Goal: Answer question/provide support

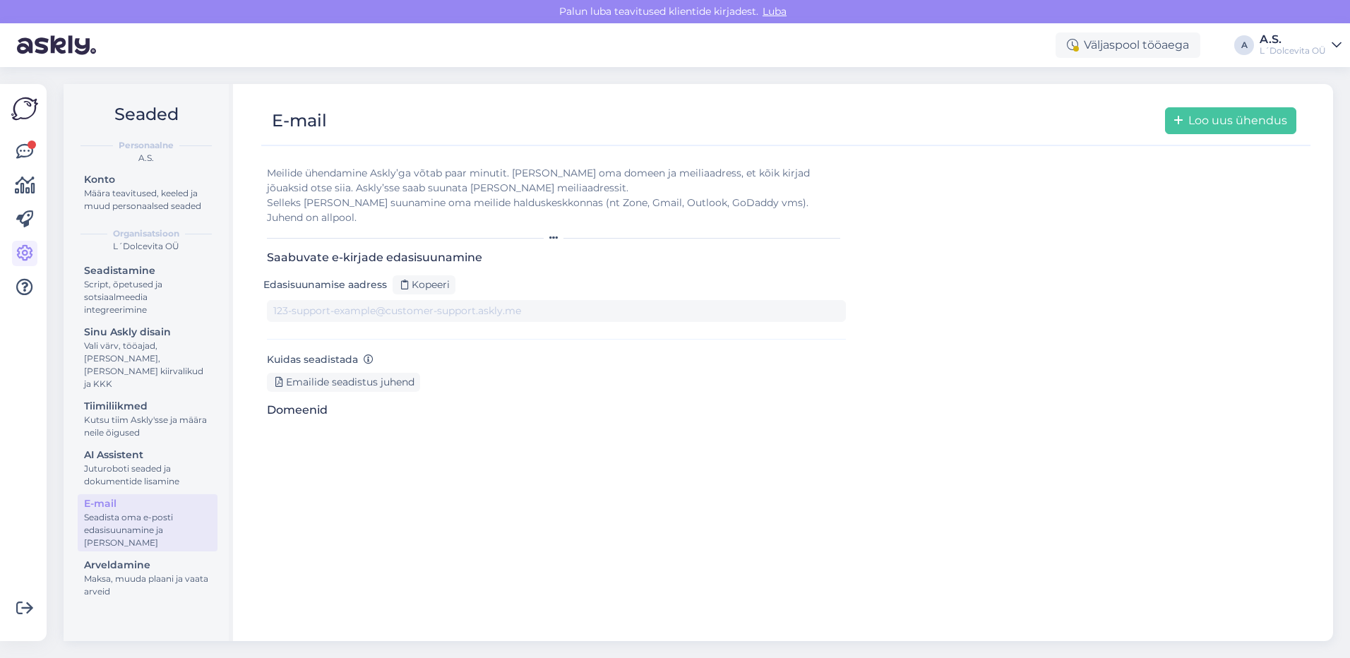
type input "[DOMAIN_NAME][EMAIL_ADDRESS][DOMAIN_NAME]"
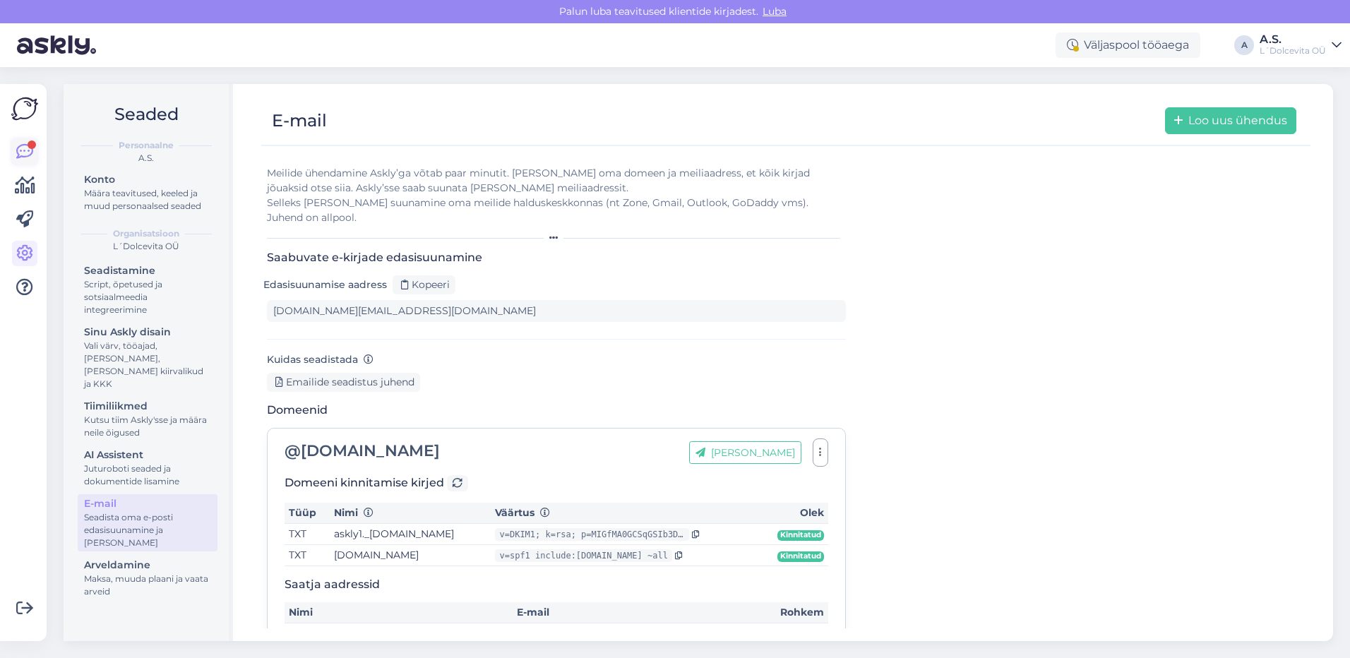
click at [23, 153] on icon at bounding box center [24, 151] width 17 height 17
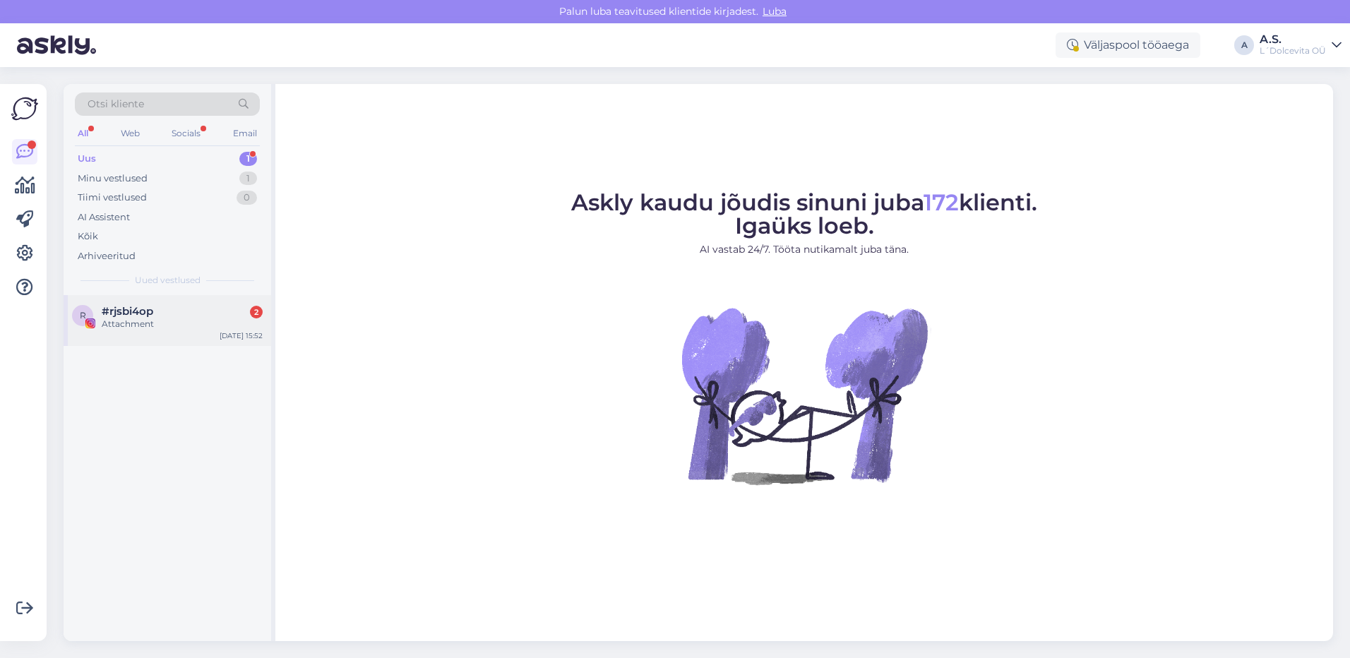
click at [148, 332] on div "r #rjsbi4op 2 Attachment [DATE] 15:52" at bounding box center [168, 320] width 208 height 51
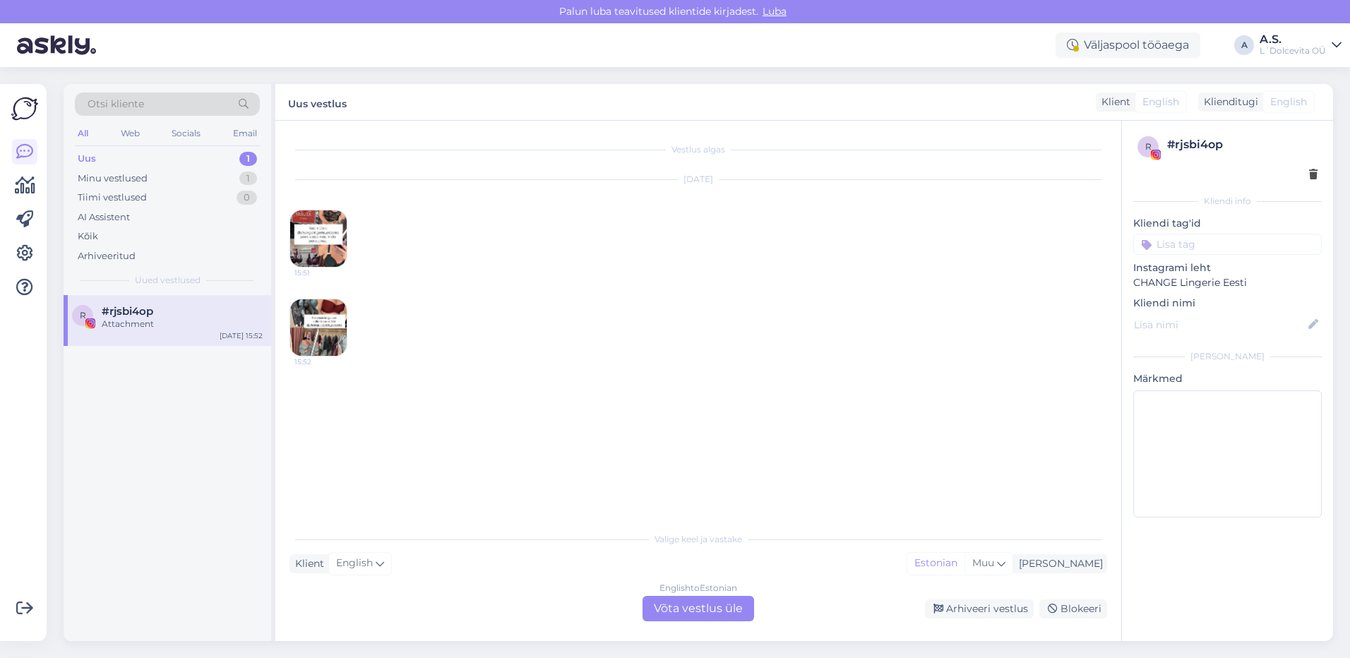
click at [317, 242] on img at bounding box center [318, 238] width 56 height 56
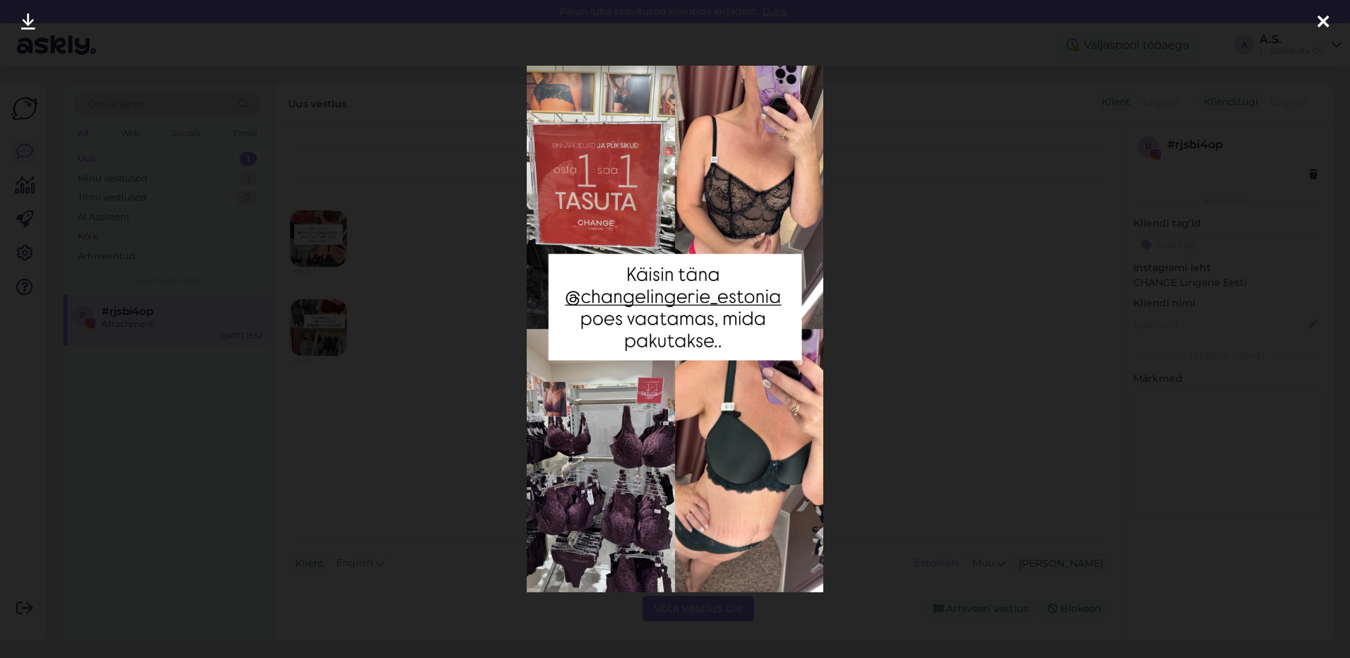
click at [1319, 23] on icon at bounding box center [1322, 22] width 11 height 18
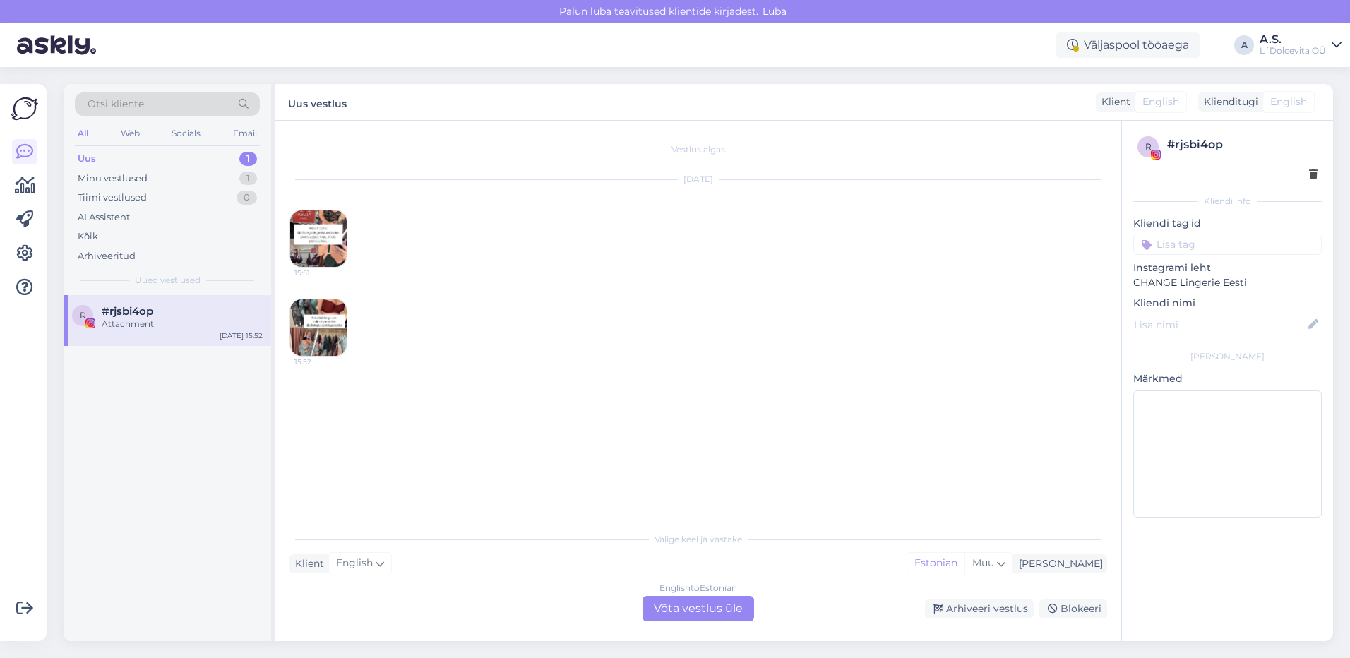
click at [302, 333] on img at bounding box center [318, 327] width 56 height 56
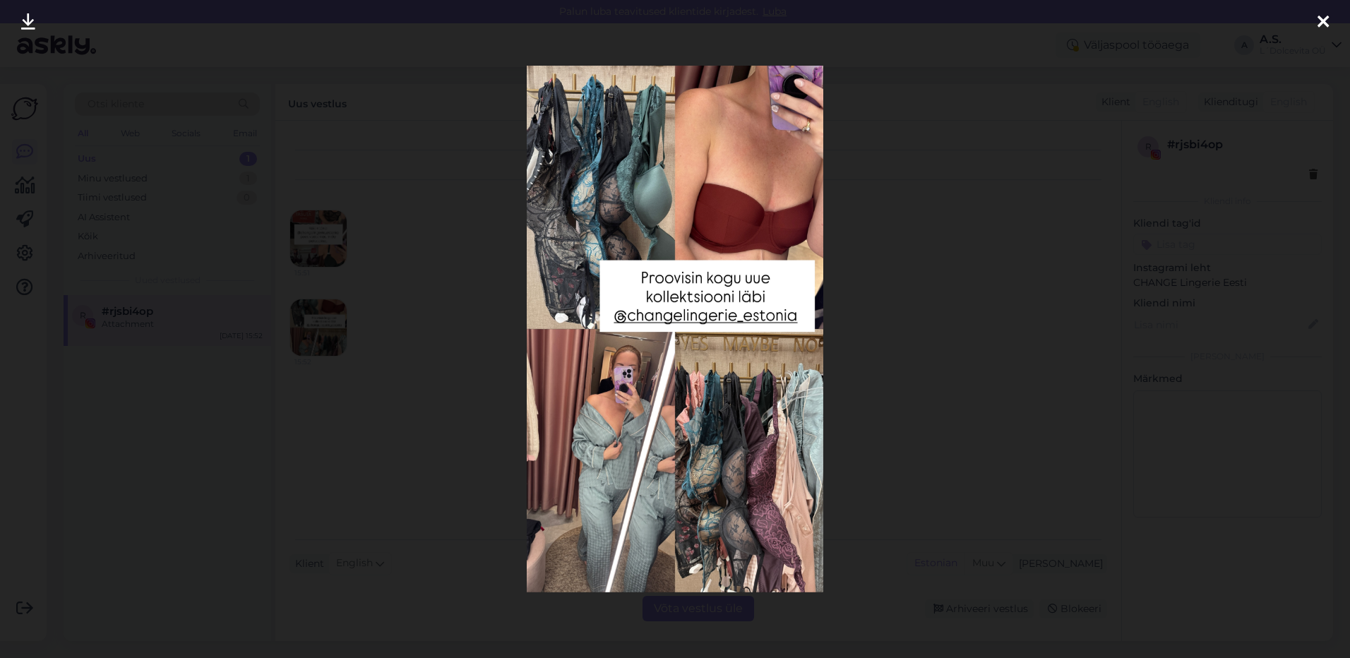
click at [1324, 23] on icon at bounding box center [1322, 22] width 11 height 18
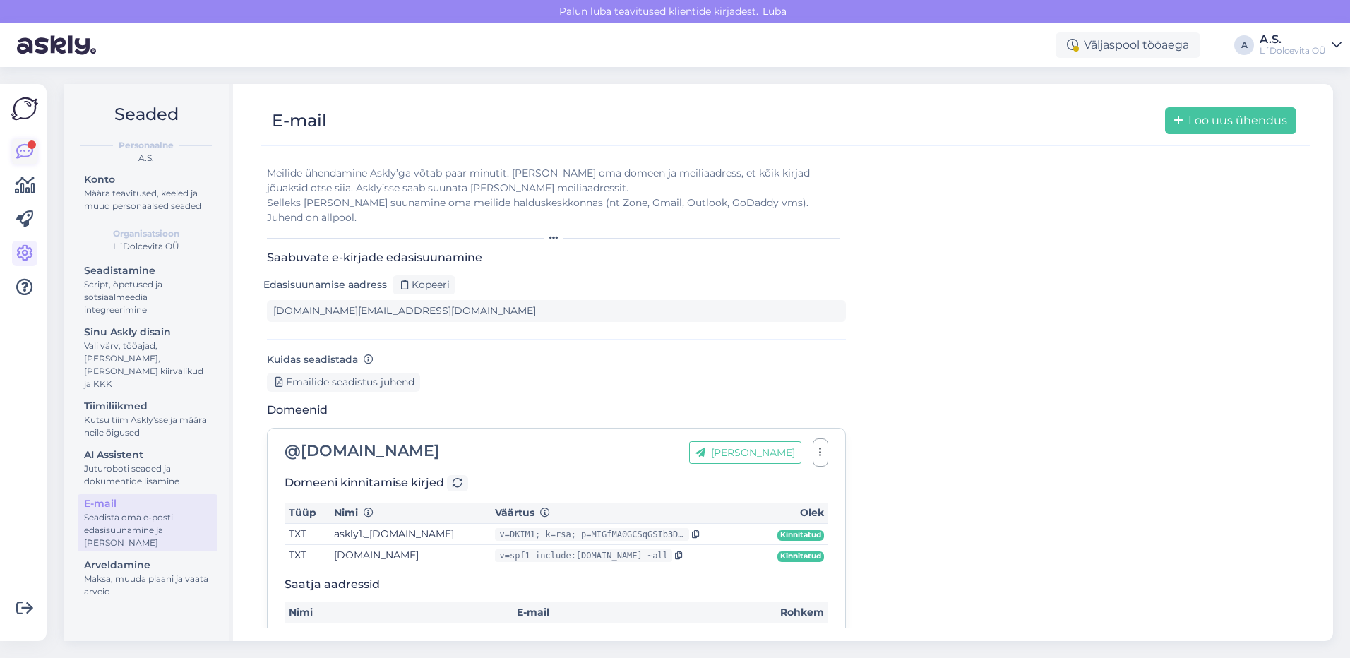
click at [18, 160] on icon at bounding box center [24, 151] width 17 height 17
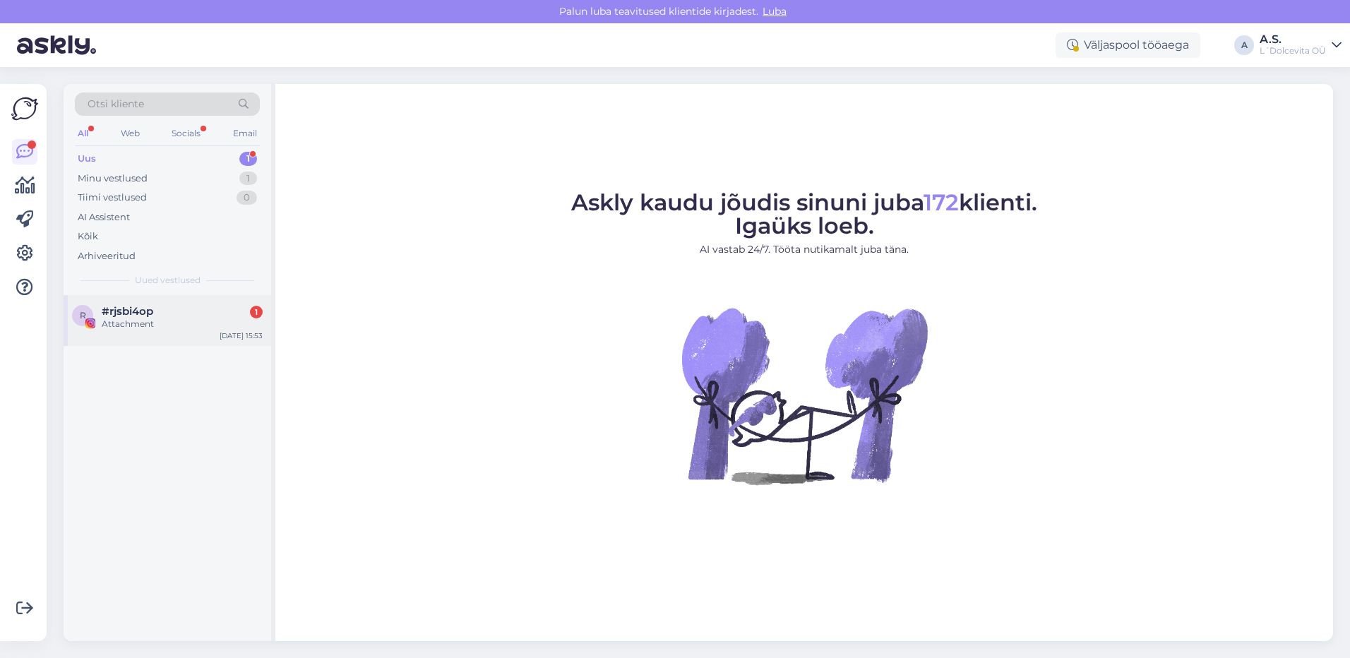
click at [105, 313] on span "#rjsbi4op" at bounding box center [128, 311] width 52 height 13
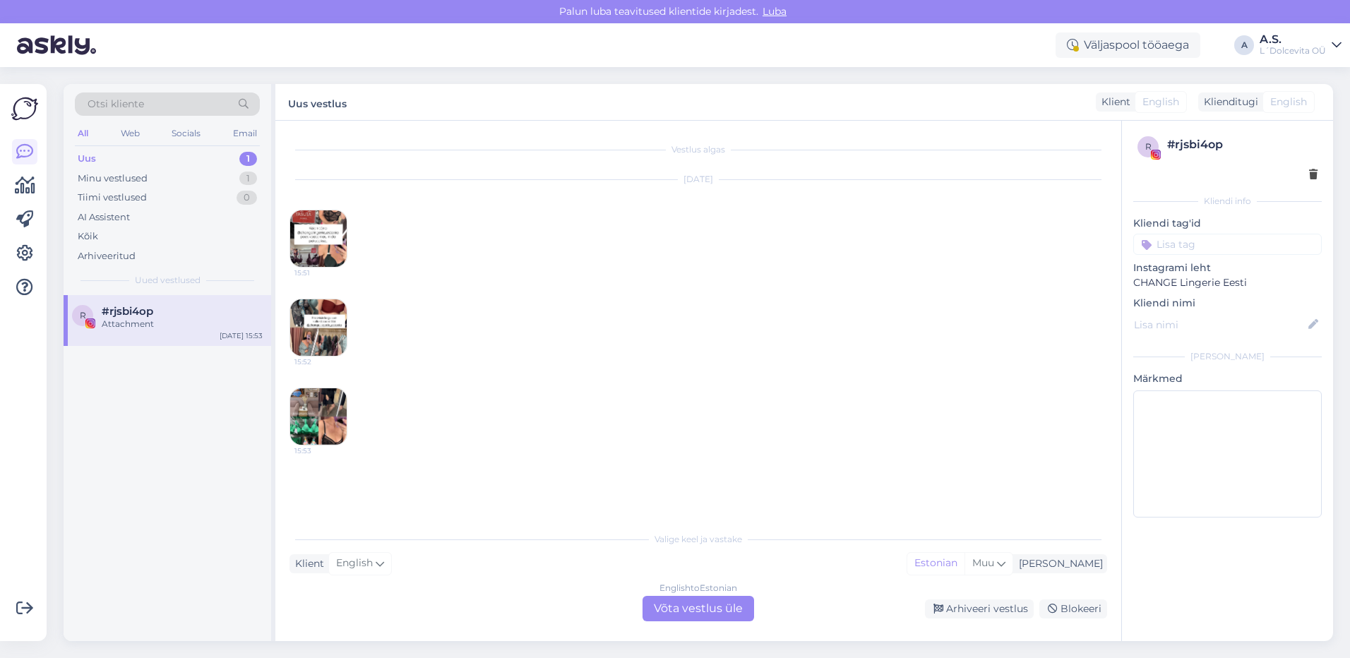
click at [305, 424] on img at bounding box center [318, 416] width 56 height 56
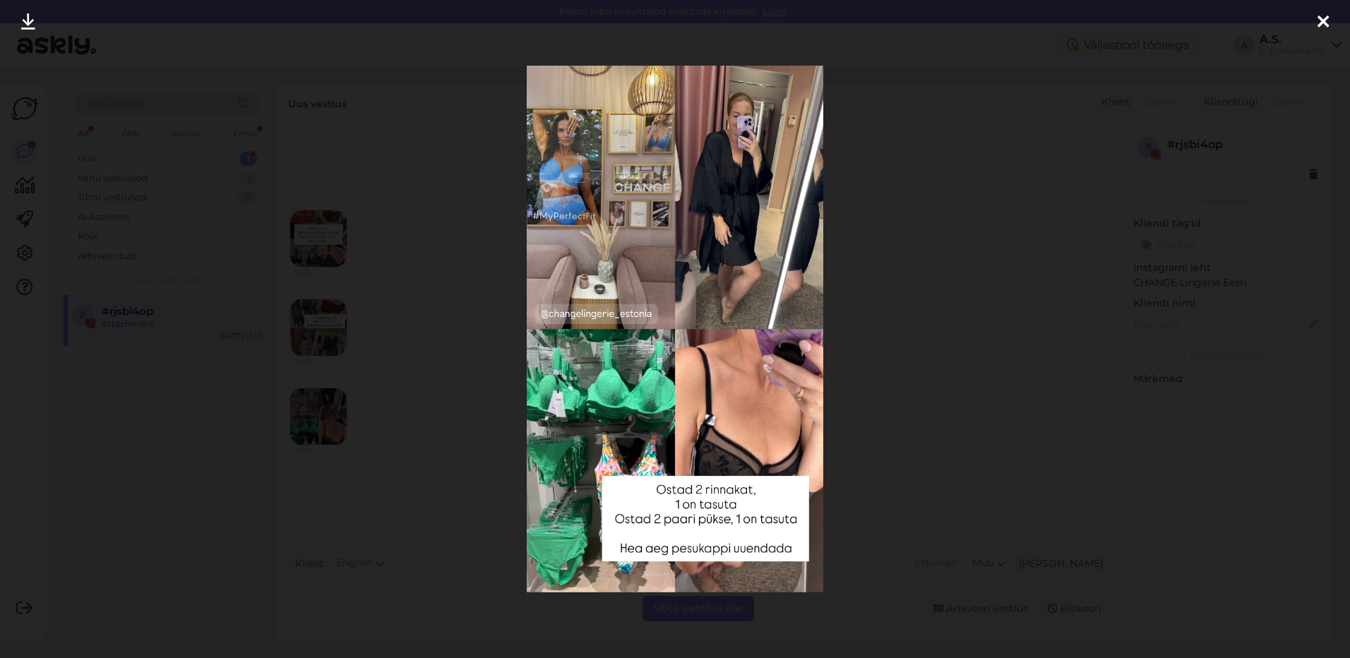
click at [1325, 23] on icon at bounding box center [1322, 22] width 11 height 18
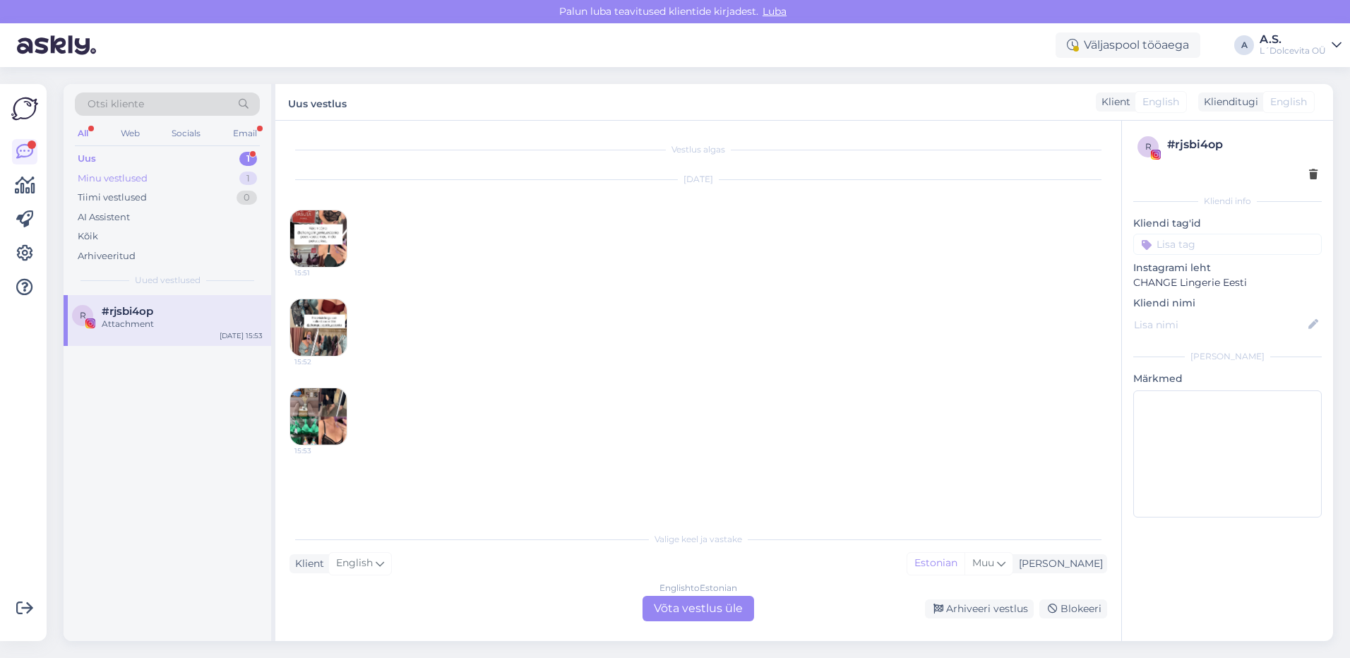
click at [142, 176] on div "Minu vestlused" at bounding box center [113, 179] width 70 height 14
click at [150, 323] on div "Re: Teavitus e-poelt [DOMAIN_NAME]" at bounding box center [182, 324] width 161 height 13
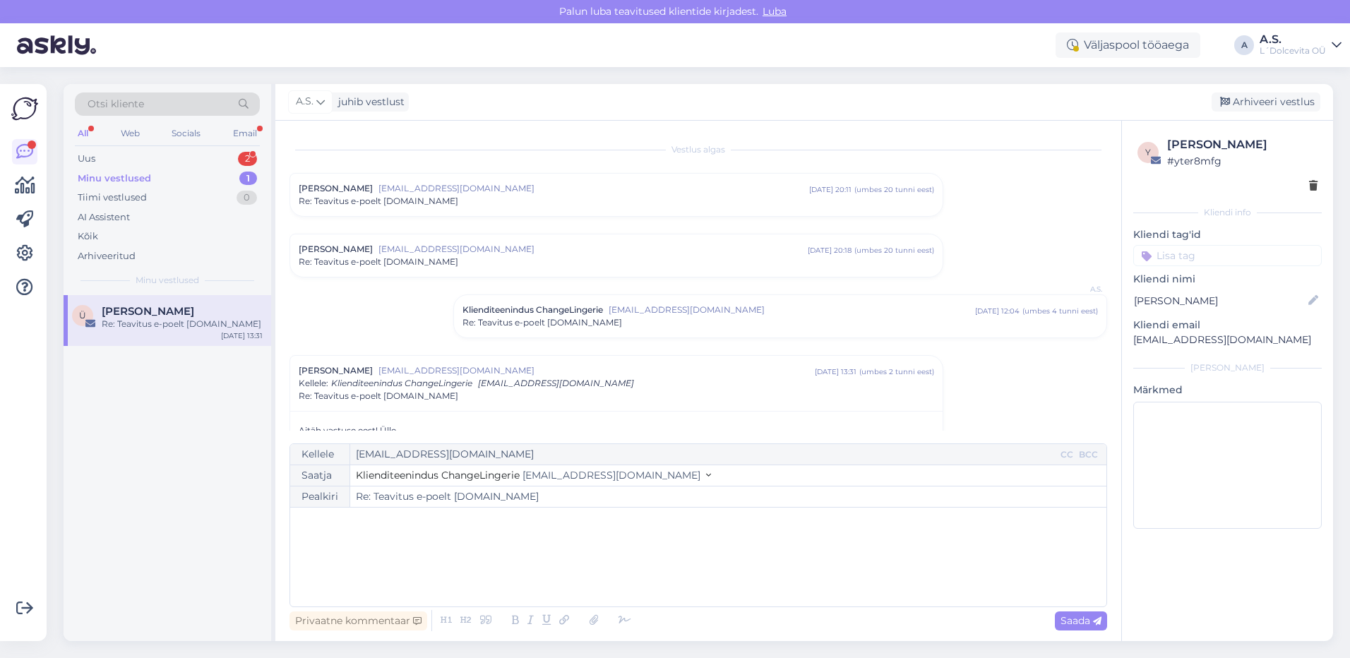
click at [145, 177] on div "Minu vestlused" at bounding box center [114, 179] width 73 height 14
click at [145, 162] on div "Uus 2" at bounding box center [167, 159] width 185 height 20
click at [210, 335] on div "A AyoMax 1 Incoming Order [DATE] 15:54" at bounding box center [168, 320] width 208 height 51
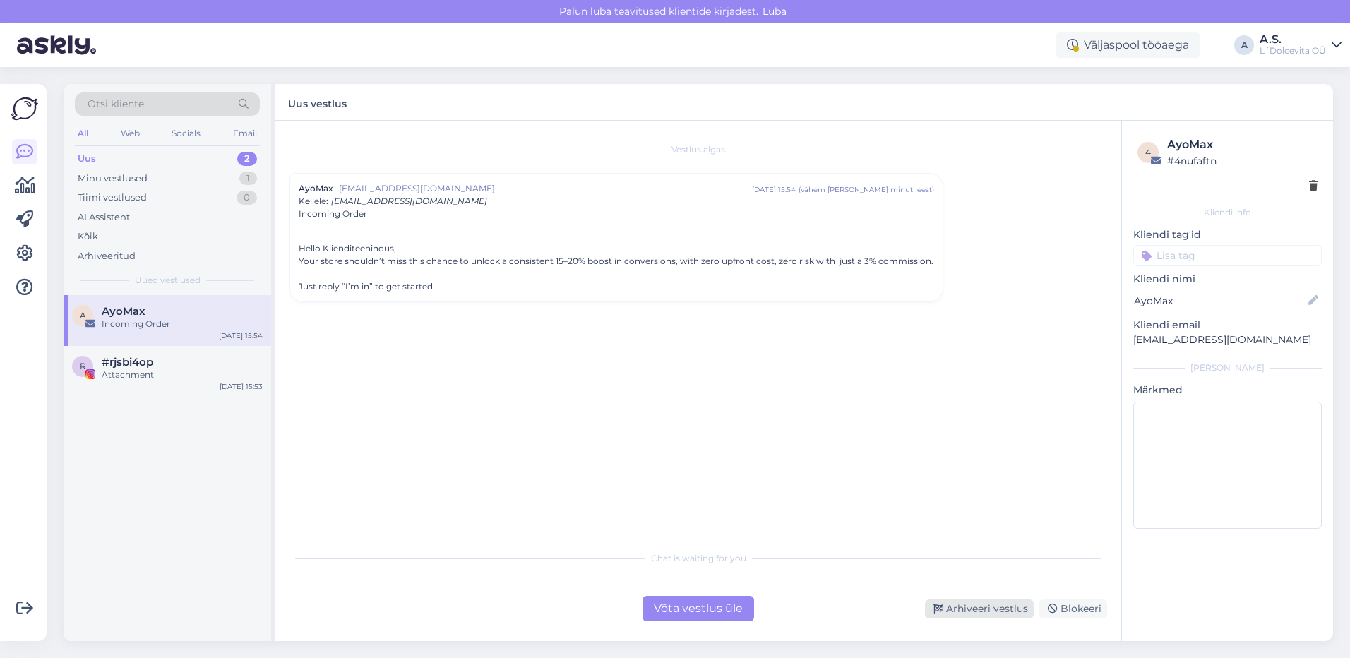
click at [983, 613] on div "Arhiveeri vestlus" at bounding box center [979, 608] width 109 height 19
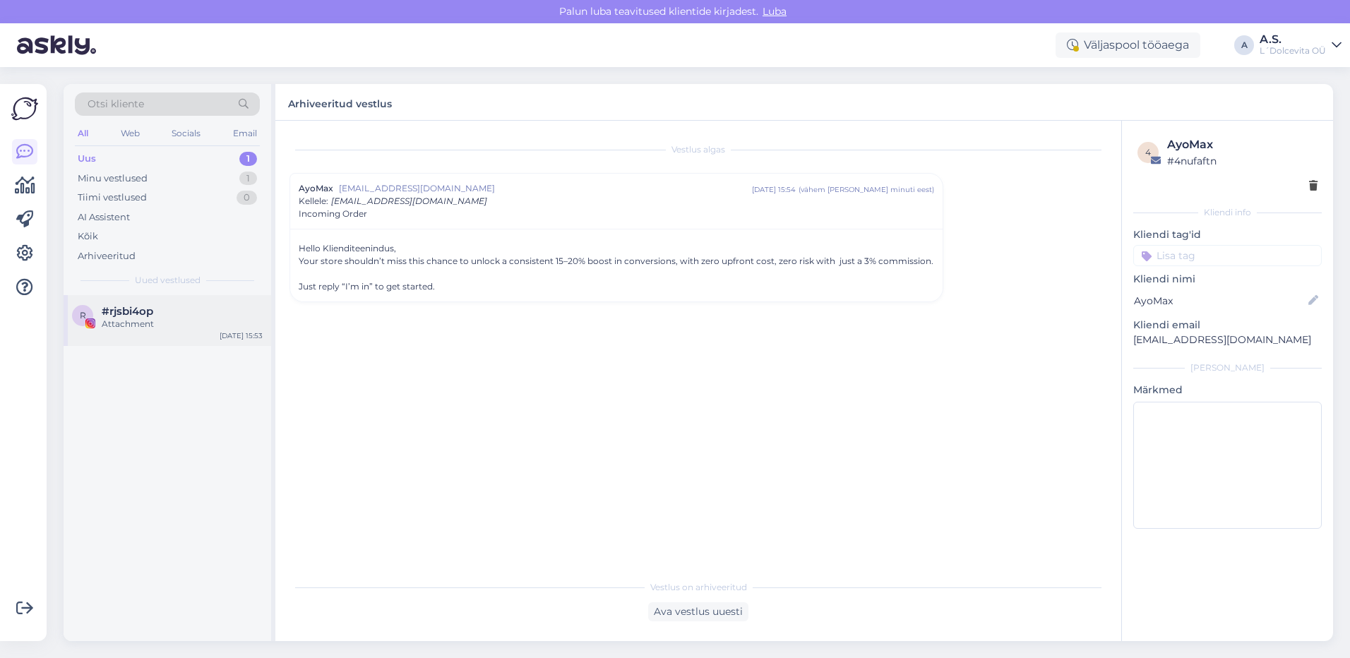
click at [193, 320] on div "Attachment" at bounding box center [182, 324] width 161 height 13
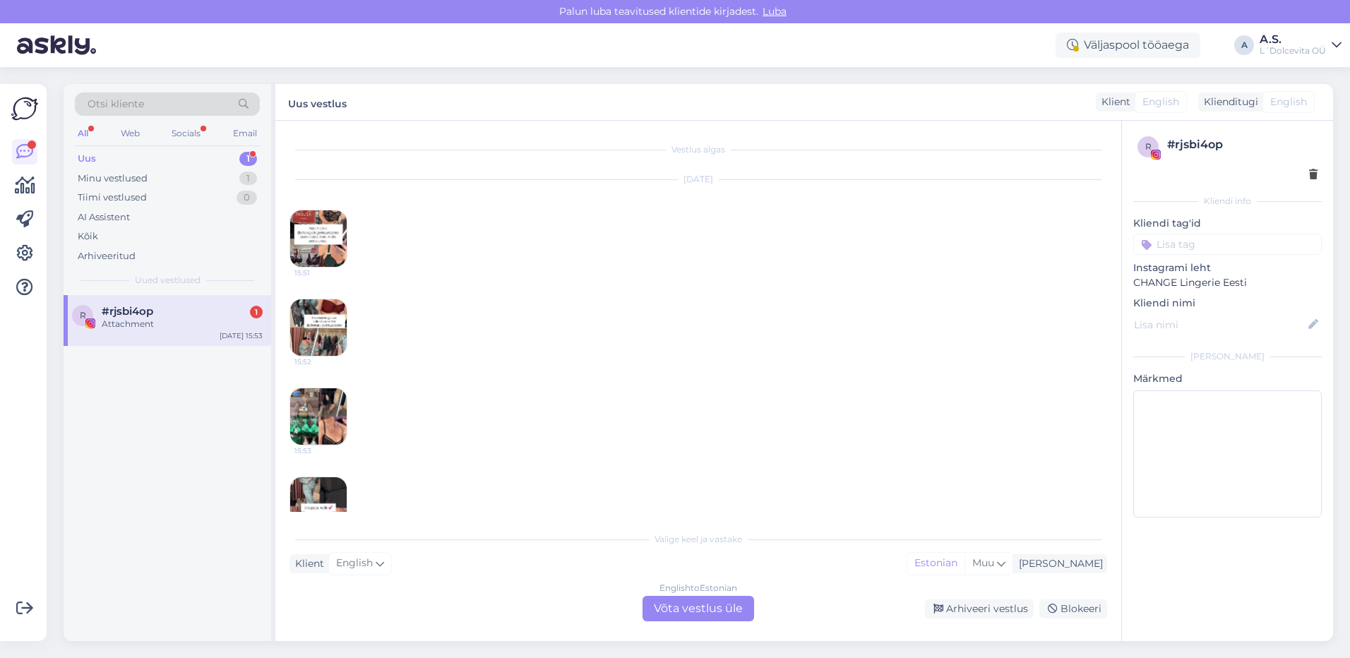
scroll to position [38, 0]
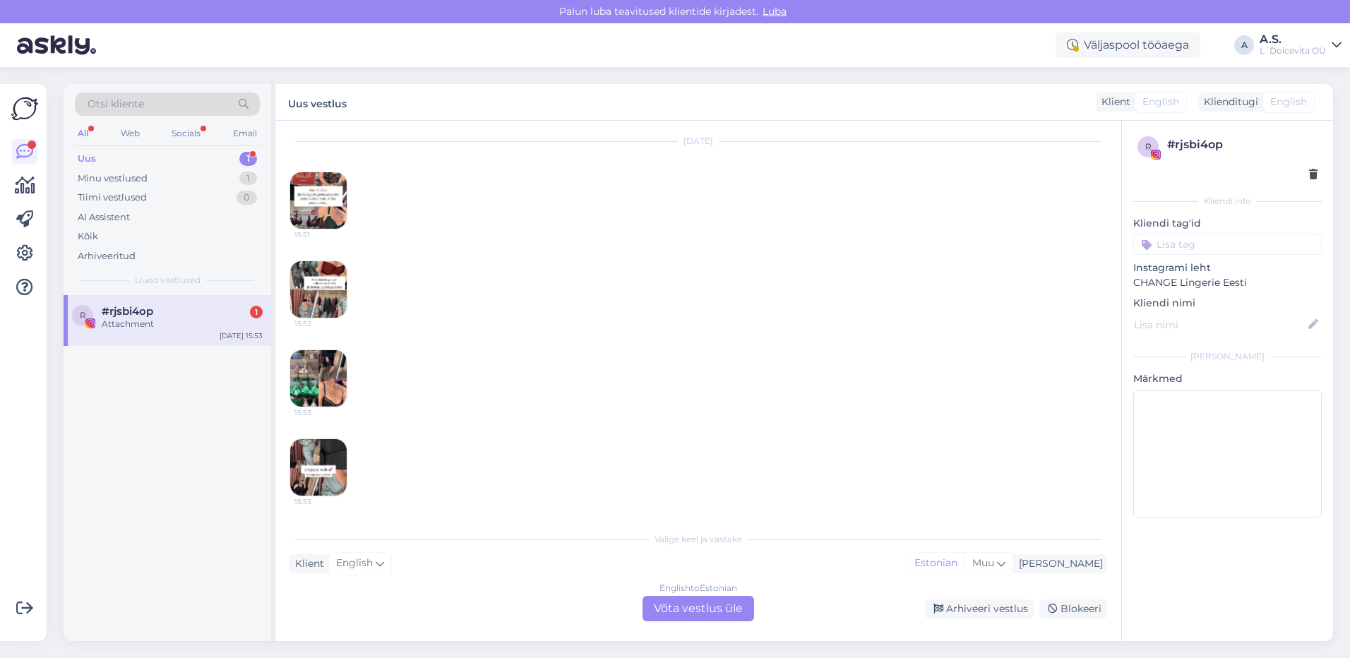
click at [301, 459] on img at bounding box center [318, 467] width 56 height 56
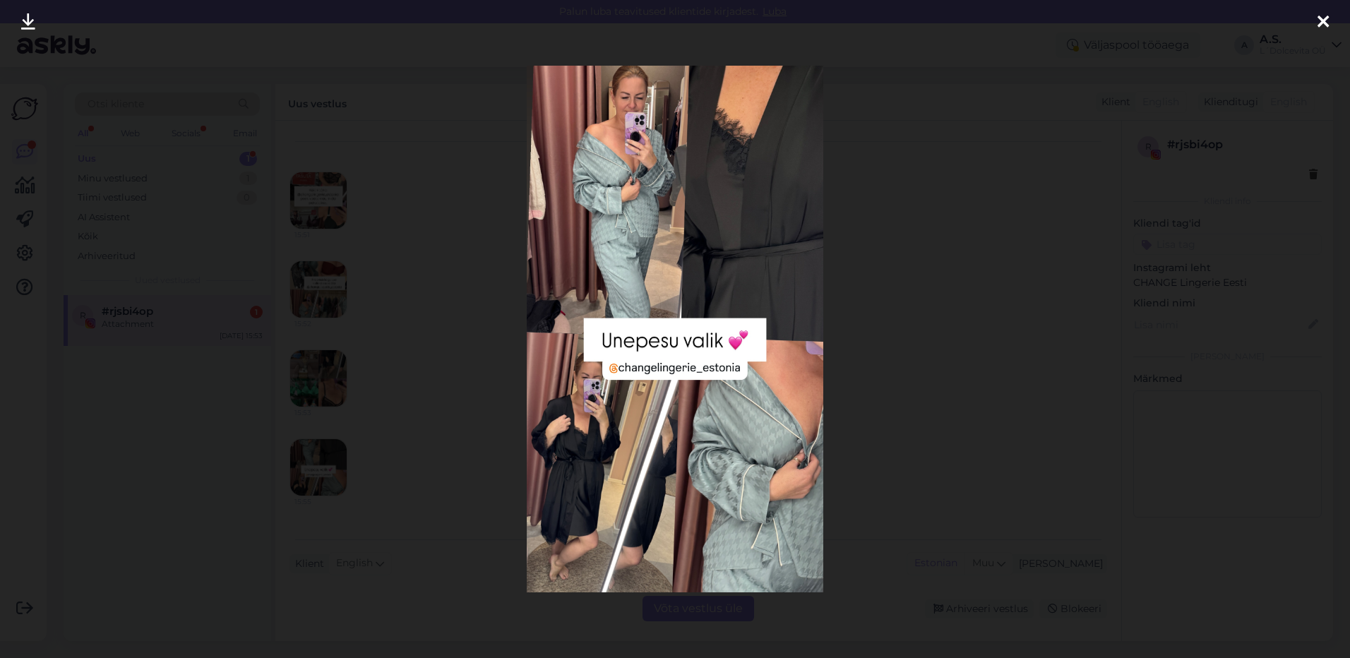
click at [1323, 20] on icon at bounding box center [1322, 22] width 11 height 18
